Goal: Task Accomplishment & Management: Manage account settings

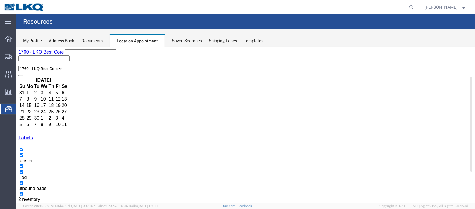
scroll to position [86, 0]
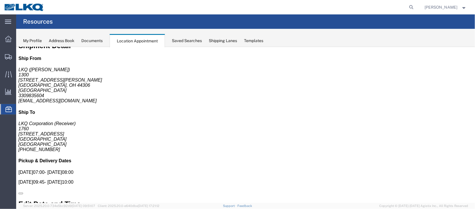
scroll to position [0, 0]
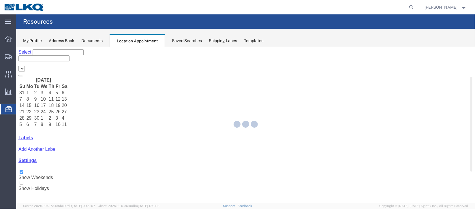
select select "27634"
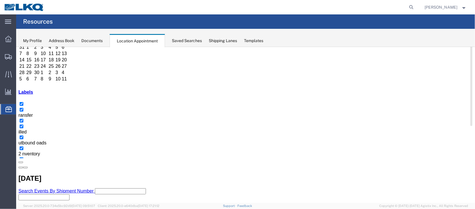
scroll to position [86, 0]
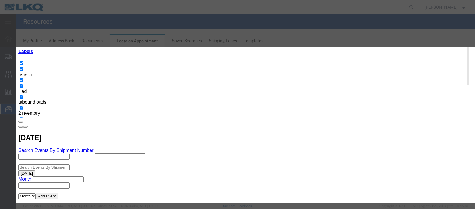
select select
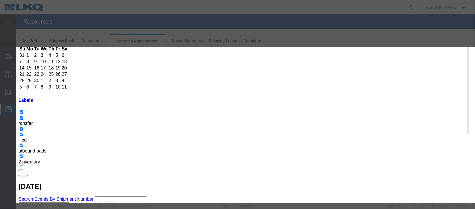
scroll to position [0, 0]
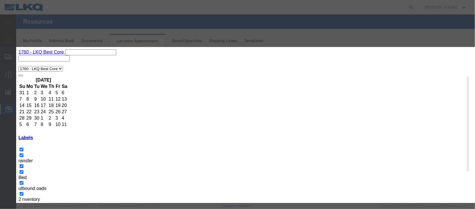
type input "de"
select select "40"
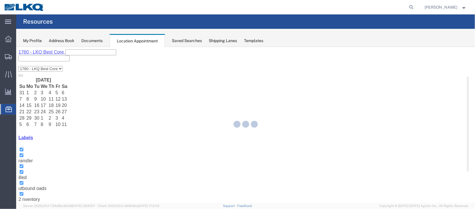
scroll to position [71, 0]
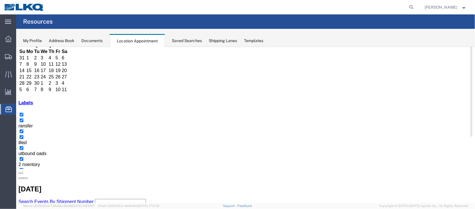
scroll to position [129, 0]
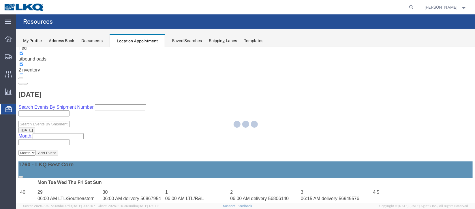
select select "100"
select select "1"
select select
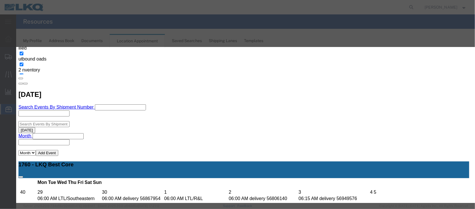
scroll to position [74, 0]
type input "de"
select select "40"
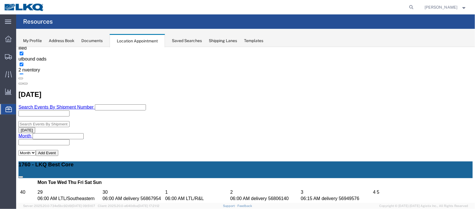
scroll to position [0, 0]
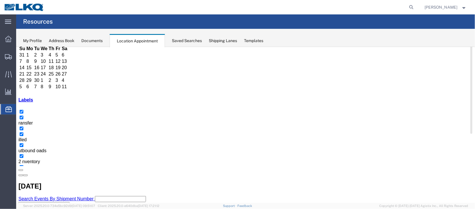
scroll to position [86, 0]
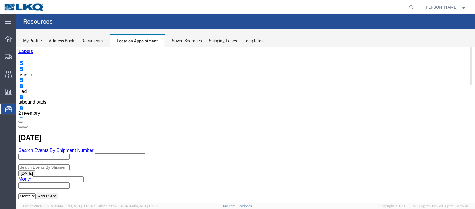
select select "100"
select select "1"
select select "24"
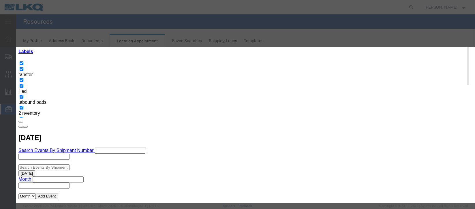
scroll to position [74, 0]
type input "la"
drag, startPoint x: 276, startPoint y: 148, endPoint x: 330, endPoint y: 177, distance: 60.9
select select "160"
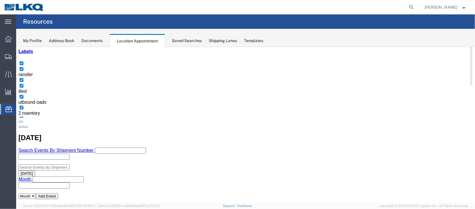
scroll to position [0, 0]
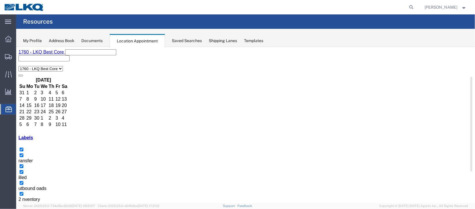
select select "100"
select select "1"
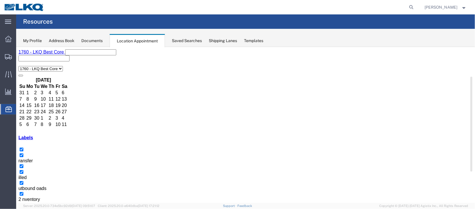
select select
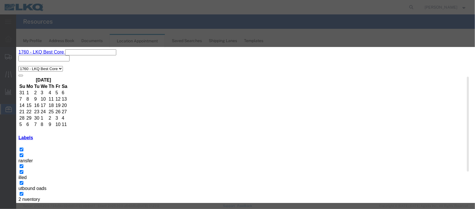
scroll to position [74, 0]
type input "la"
select select "160"
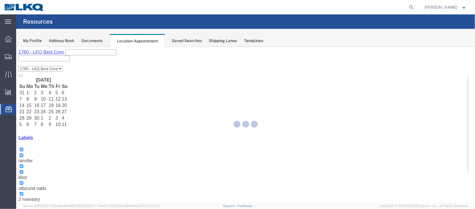
scroll to position [71, 0]
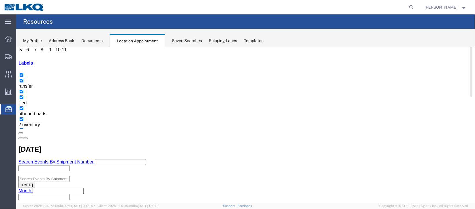
scroll to position [86, 0]
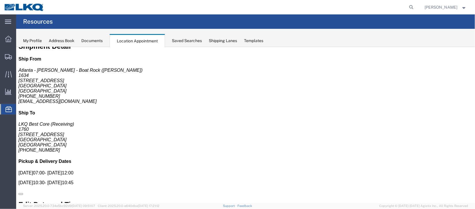
scroll to position [0, 0]
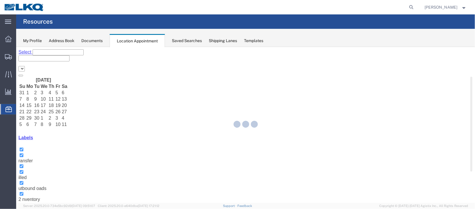
select select "27634"
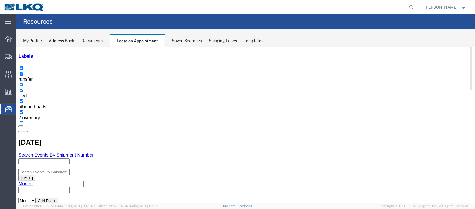
scroll to position [86, 0]
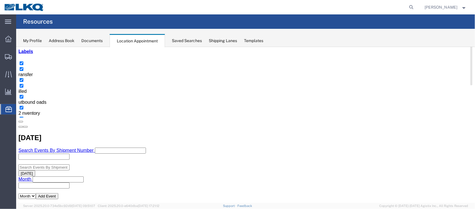
select select "1"
select select
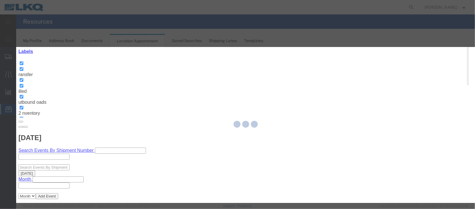
select select
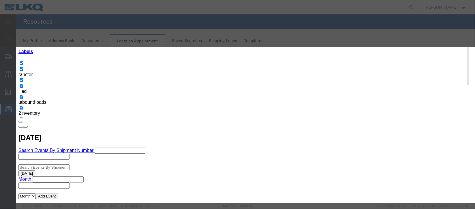
scroll to position [74, 0]
type input "m"
select select "100"
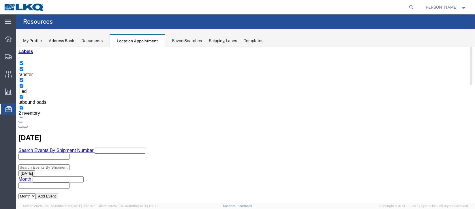
scroll to position [0, 0]
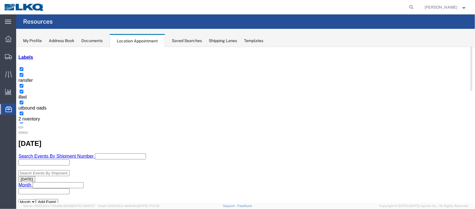
scroll to position [129, 0]
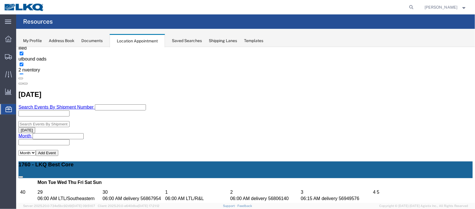
select select "100"
select select "1"
select select
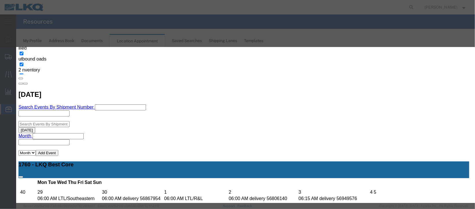
scroll to position [74, 0]
type input "de"
select select "40"
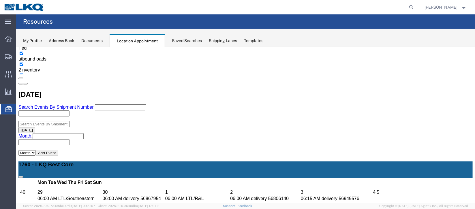
scroll to position [0, 0]
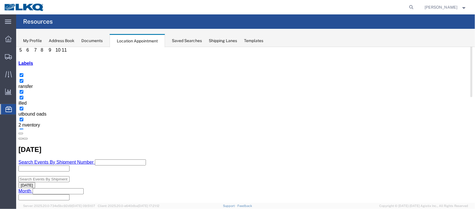
scroll to position [86, 0]
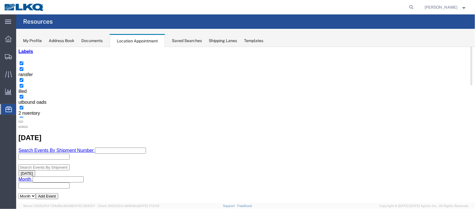
select select "100"
select select "1"
select select
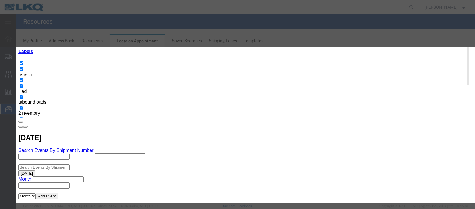
scroll to position [74, 0]
type input "de"
select select "40"
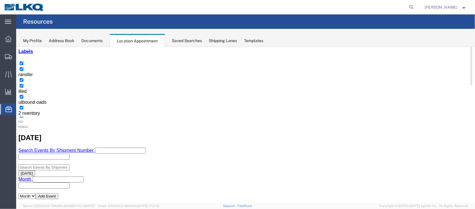
scroll to position [0, 0]
